Goal: Find specific page/section: Find specific page/section

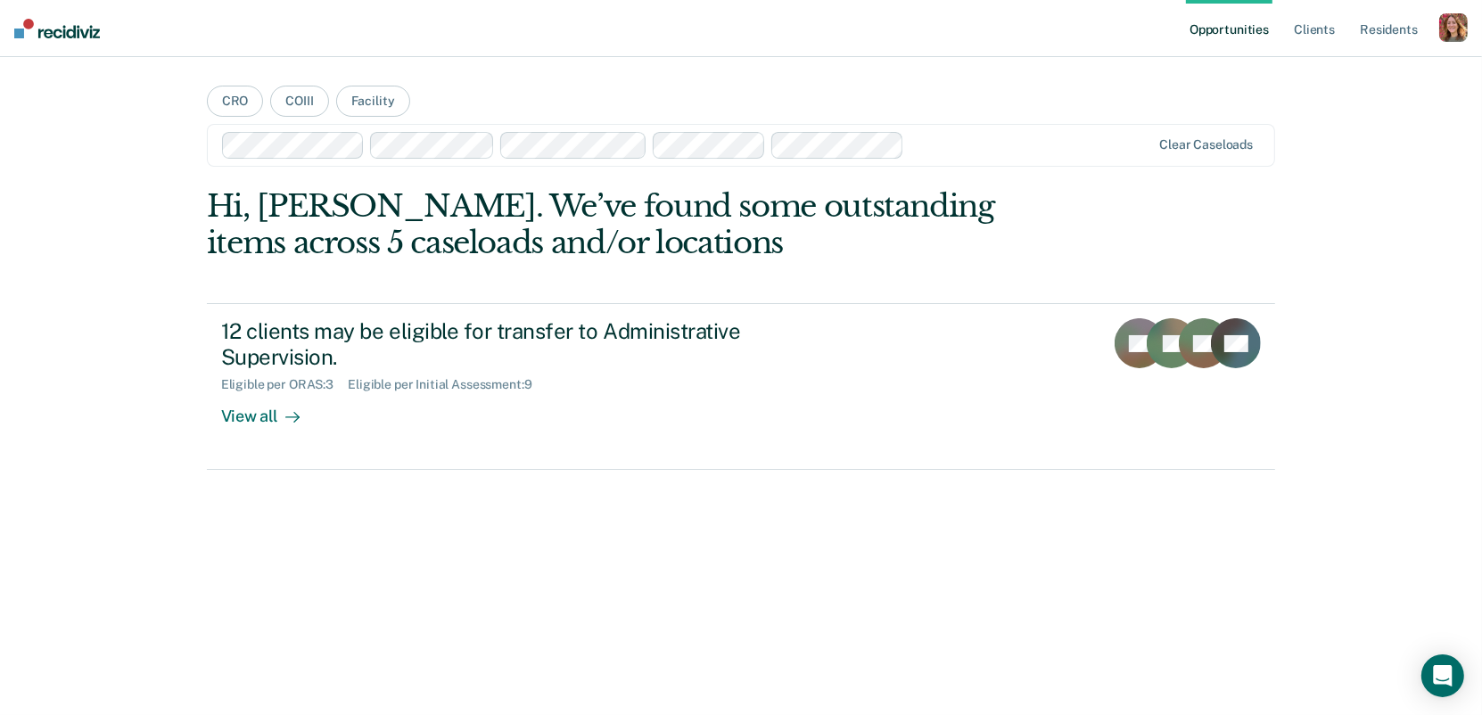
click at [1455, 29] on div "button" at bounding box center [1453, 27] width 29 height 29
click at [1340, 72] on link "Profile" at bounding box center [1382, 72] width 144 height 15
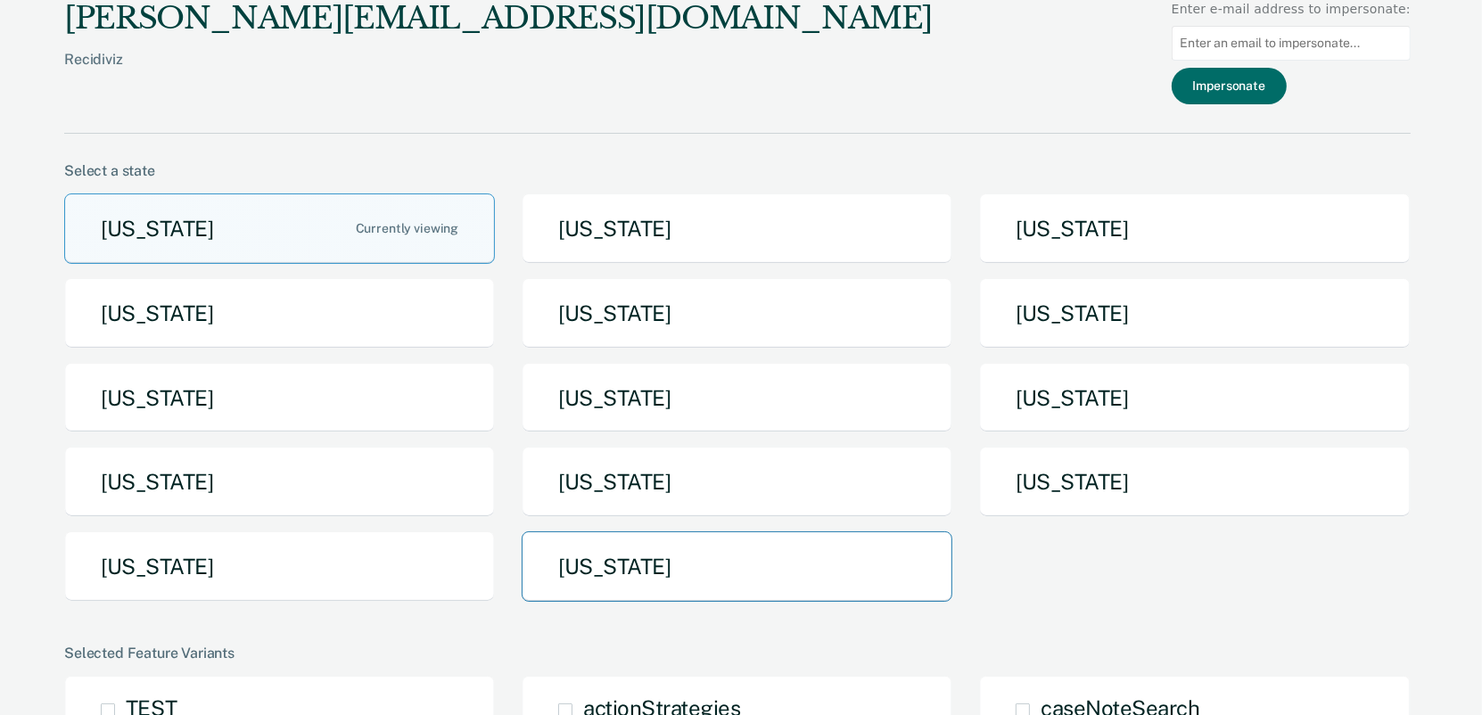
click at [588, 559] on button "Utah" at bounding box center [737, 566] width 431 height 70
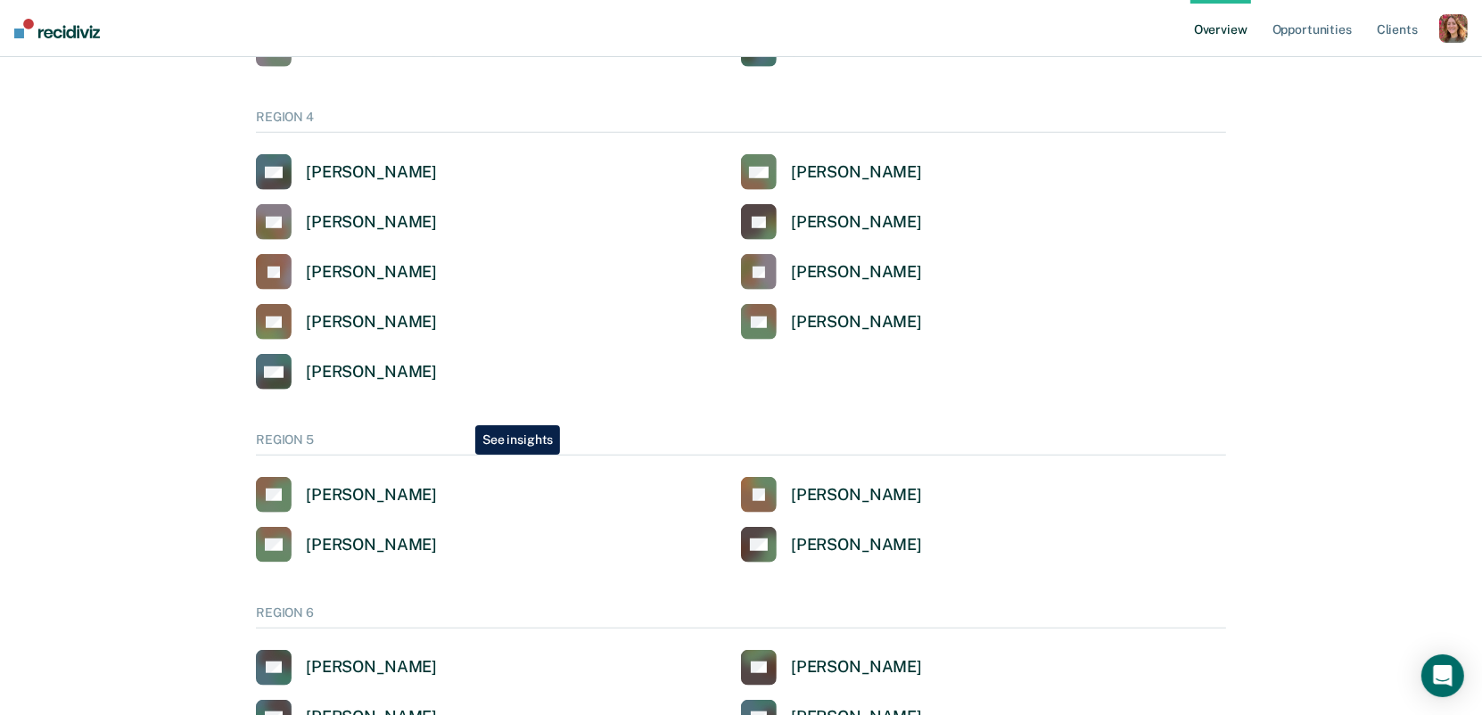
scroll to position [1445, 0]
